Goal: Information Seeking & Learning: Learn about a topic

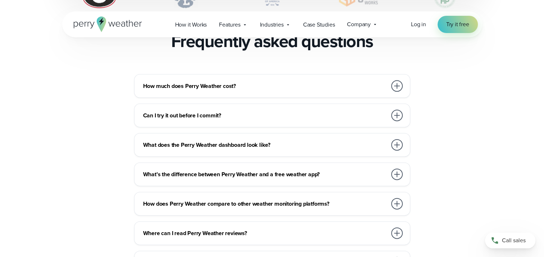
scroll to position [1582, 0]
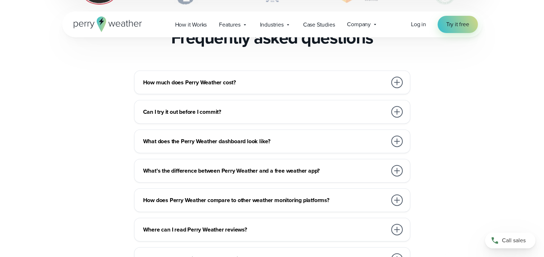
click at [397, 106] on div at bounding box center [397, 112] width 12 height 12
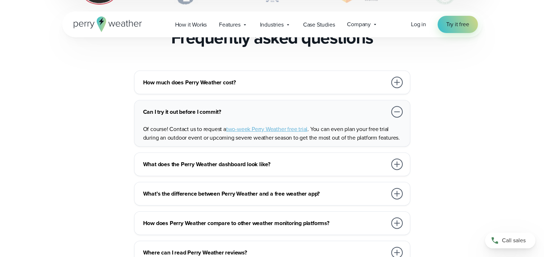
click at [401, 77] on div at bounding box center [397, 83] width 12 height 12
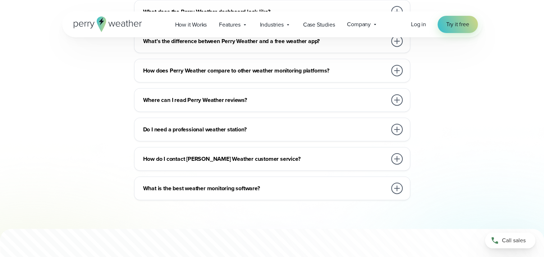
scroll to position [1762, 0]
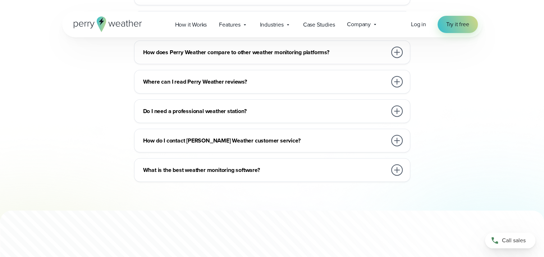
click at [388, 104] on div "Do I need a professional weather station?" at bounding box center [273, 111] width 261 height 14
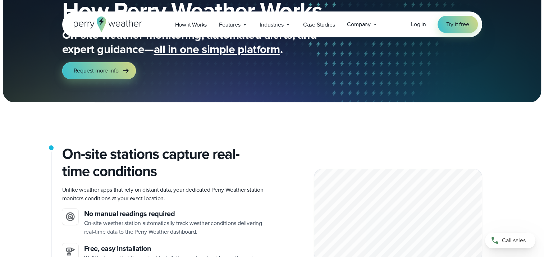
scroll to position [0, 0]
